Goal: Task Accomplishment & Management: Use online tool/utility

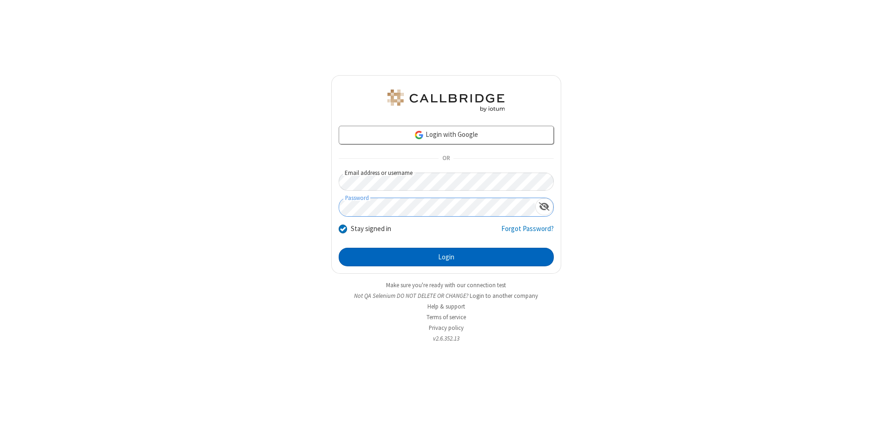
click at [446, 257] on button "Login" at bounding box center [446, 257] width 215 height 19
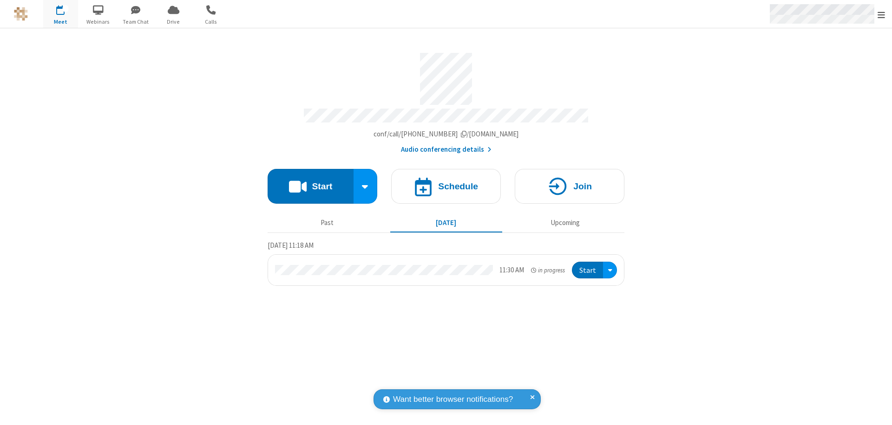
click at [881, 14] on span "Open menu" at bounding box center [880, 14] width 7 height 9
click at [173, 21] on span "Drive" at bounding box center [173, 22] width 35 height 8
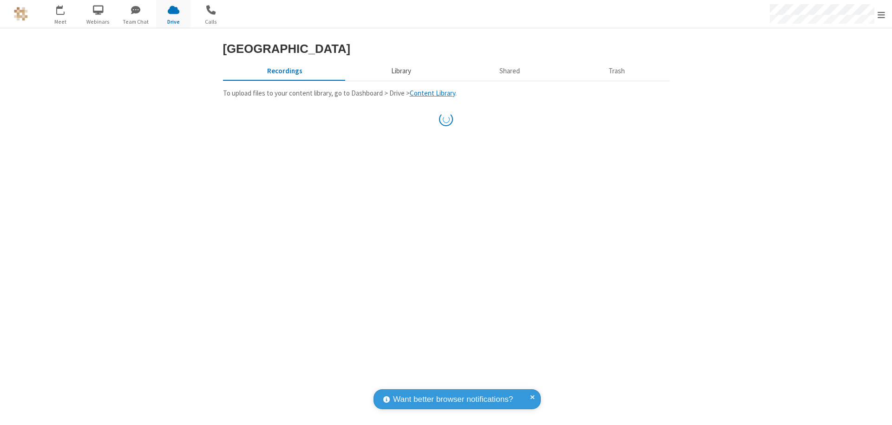
click at [399, 80] on button "Library" at bounding box center [400, 71] width 109 height 18
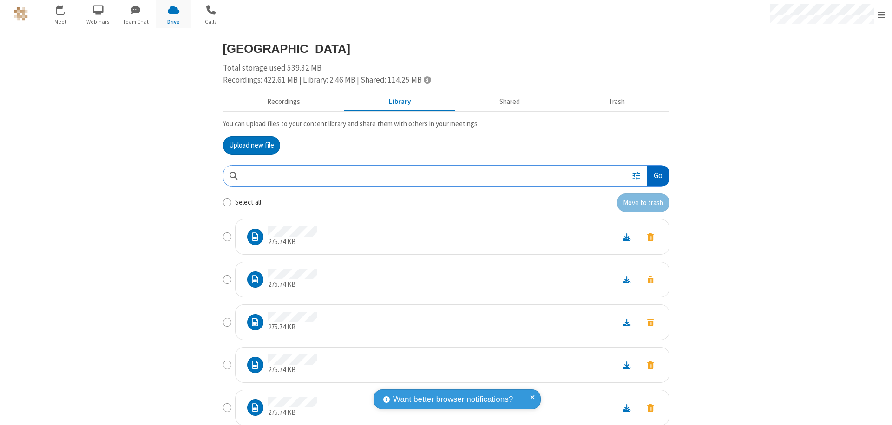
click at [654, 176] on button "Go" at bounding box center [657, 176] width 21 height 21
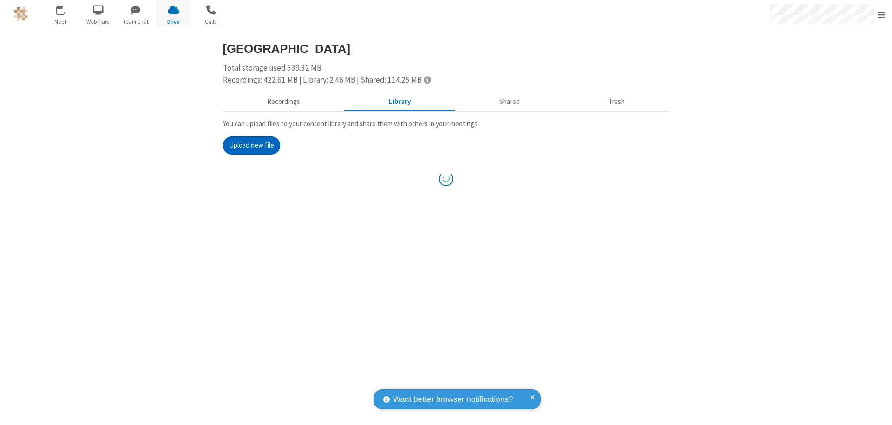
click at [248, 145] on button "Upload new file" at bounding box center [251, 146] width 57 height 19
